Goal: Task Accomplishment & Management: Manage account settings

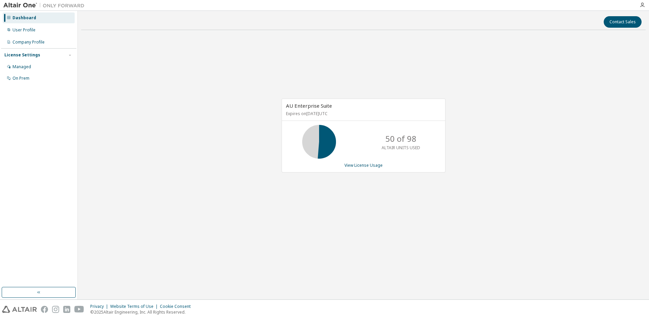
click at [342, 113] on p "Expires on [DATE] UTC" at bounding box center [362, 114] width 153 height 6
click at [357, 164] on link "View License Usage" at bounding box center [363, 165] width 38 height 6
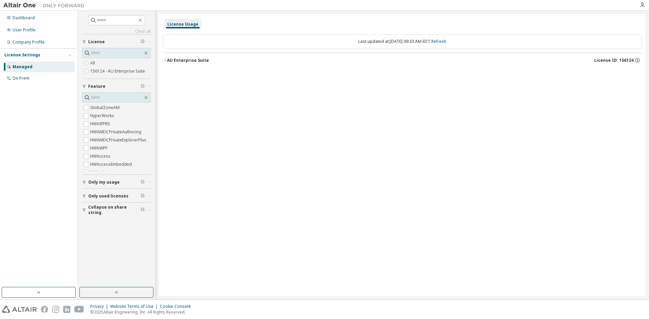
click at [165, 59] on icon "button" at bounding box center [165, 60] width 4 height 4
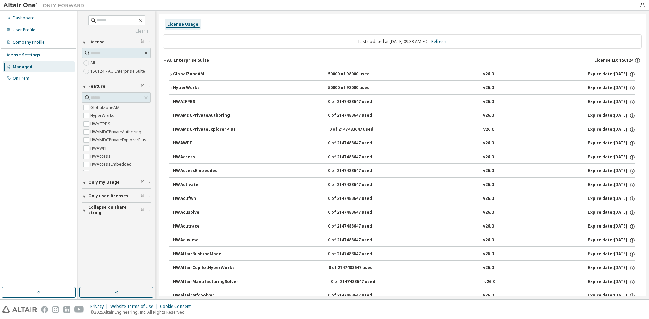
click at [165, 60] on icon "button" at bounding box center [165, 60] width 4 height 4
